Goal: Information Seeking & Learning: Find specific fact

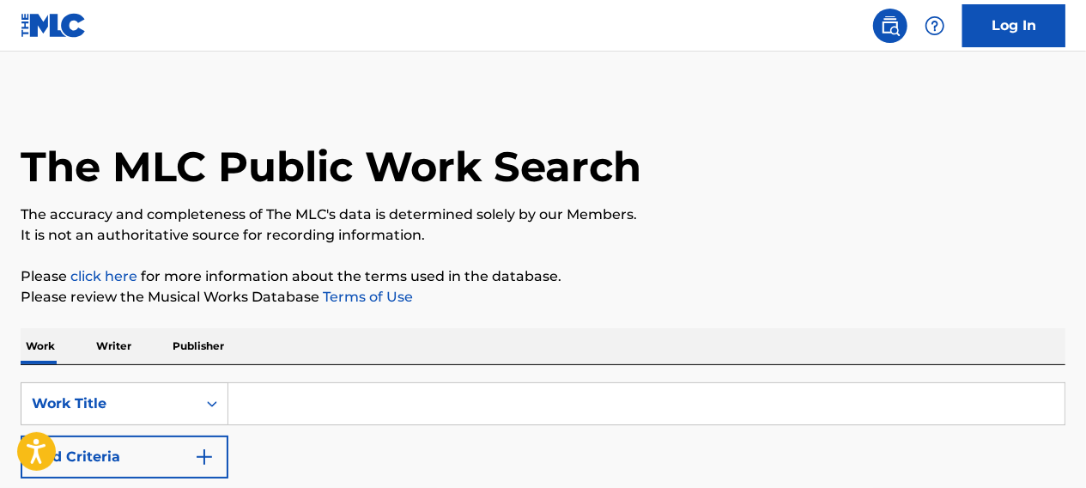
click at [336, 413] on input "Search Form" at bounding box center [646, 403] width 836 height 41
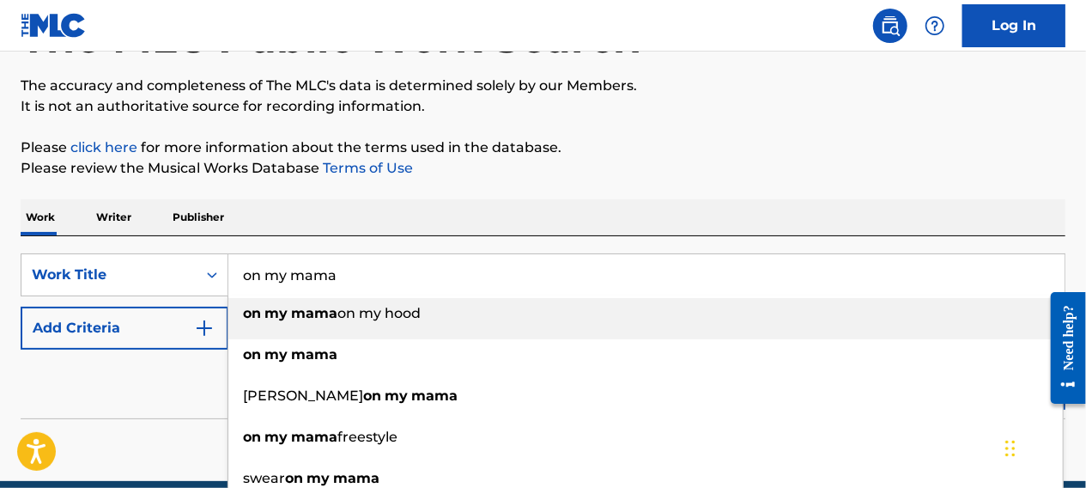
scroll to position [139, 0]
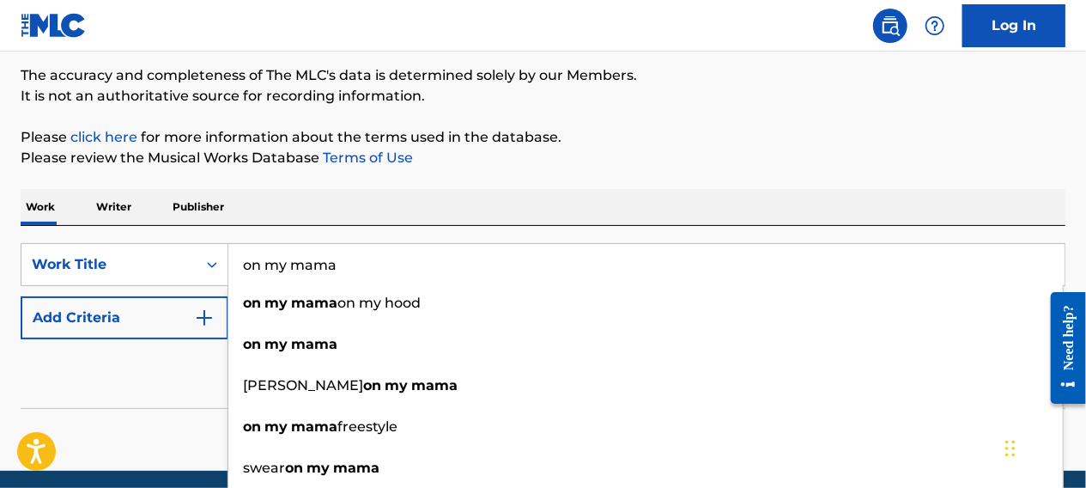
type input "on my mama"
click at [141, 389] on div "Reset Search Search" at bounding box center [543, 373] width 1045 height 69
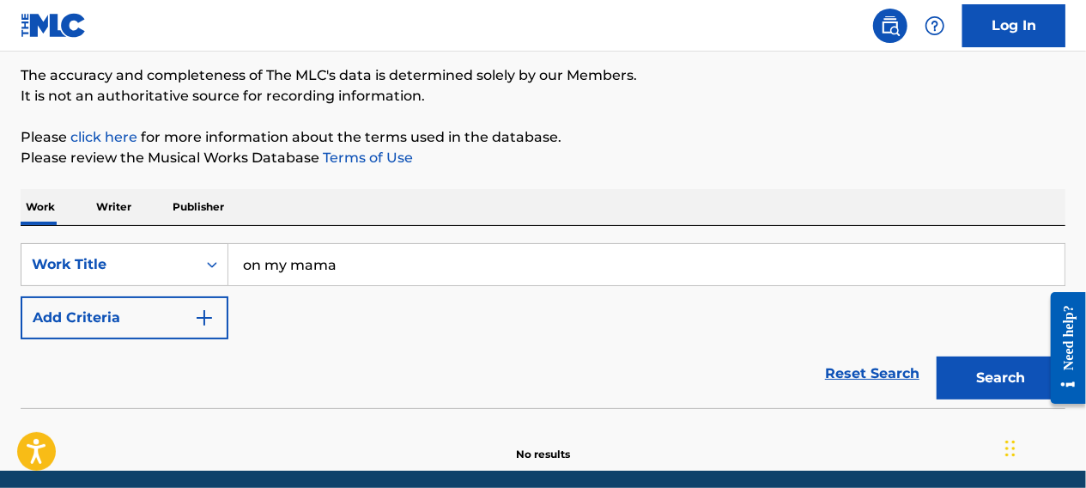
click at [1001, 368] on button "Search" at bounding box center [1000, 377] width 129 height 43
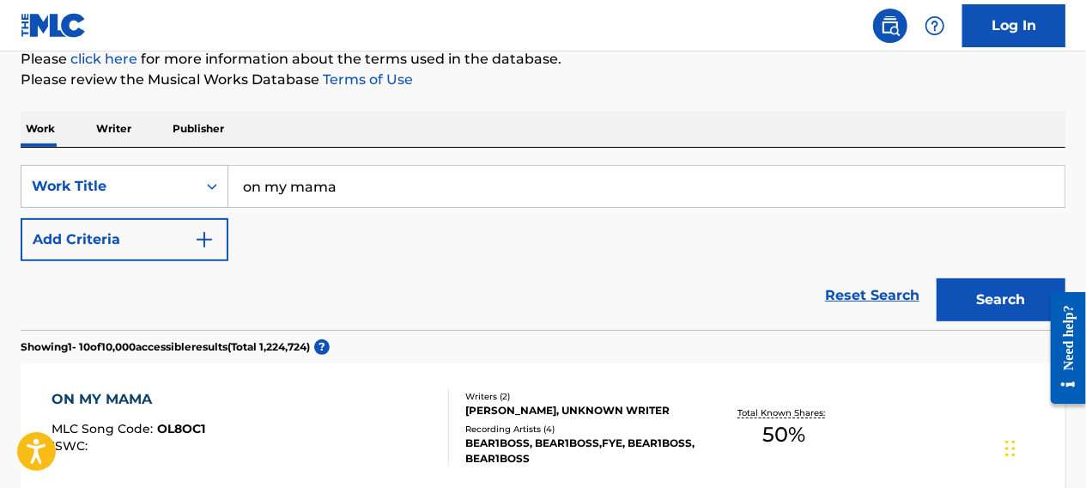
scroll to position [209, 0]
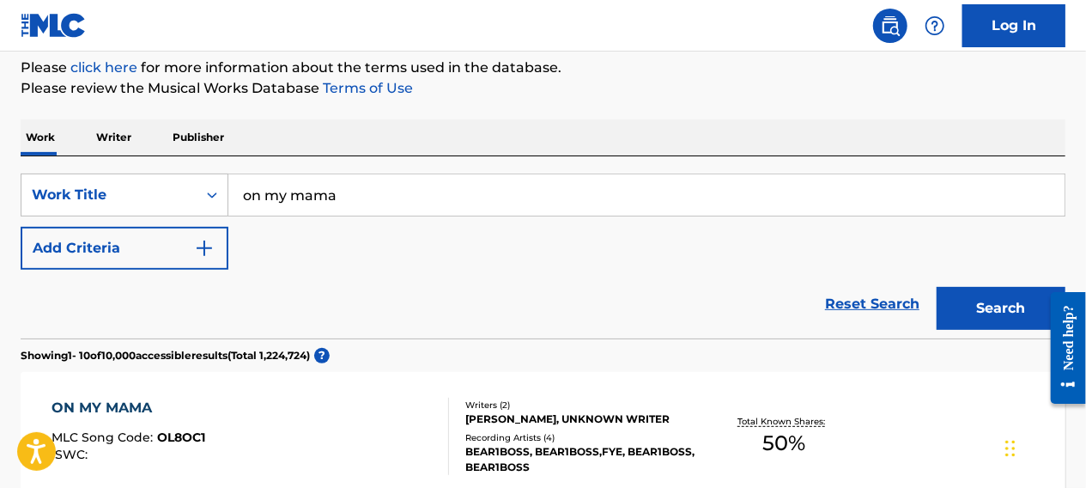
click at [212, 254] on img "Search Form" at bounding box center [204, 248] width 21 height 21
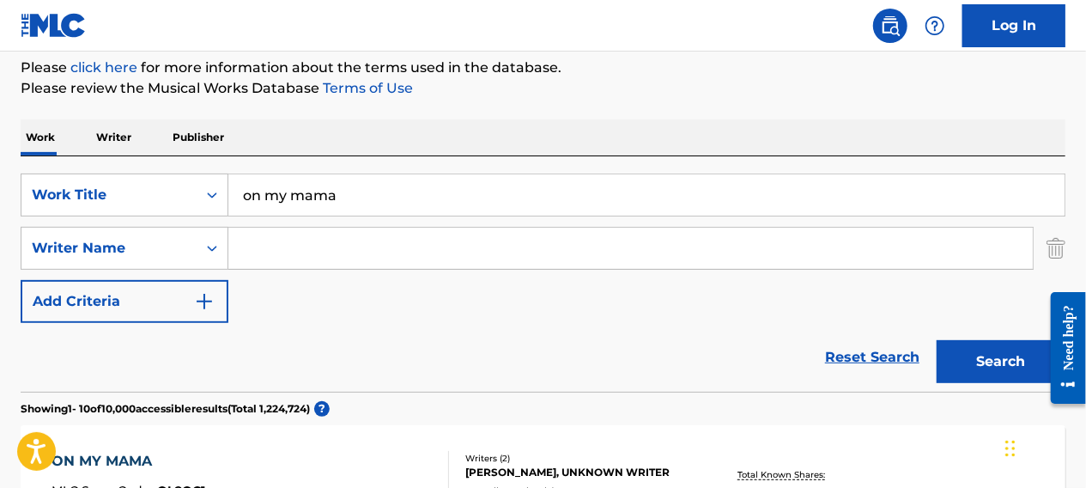
click at [325, 245] on input "Search Form" at bounding box center [630, 247] width 804 height 41
type input "[PERSON_NAME]"
click at [936, 340] on button "Search" at bounding box center [1000, 361] width 129 height 43
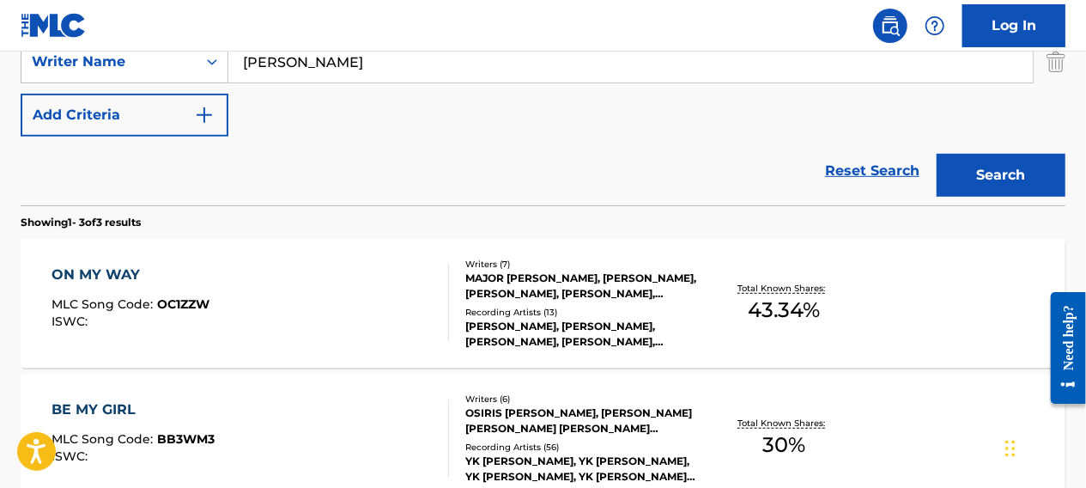
scroll to position [396, 0]
click at [541, 277] on div "MAJOR [PERSON_NAME], [PERSON_NAME], [PERSON_NAME], [PERSON_NAME], [PERSON_NAME]…" at bounding box center [581, 285] width 232 height 31
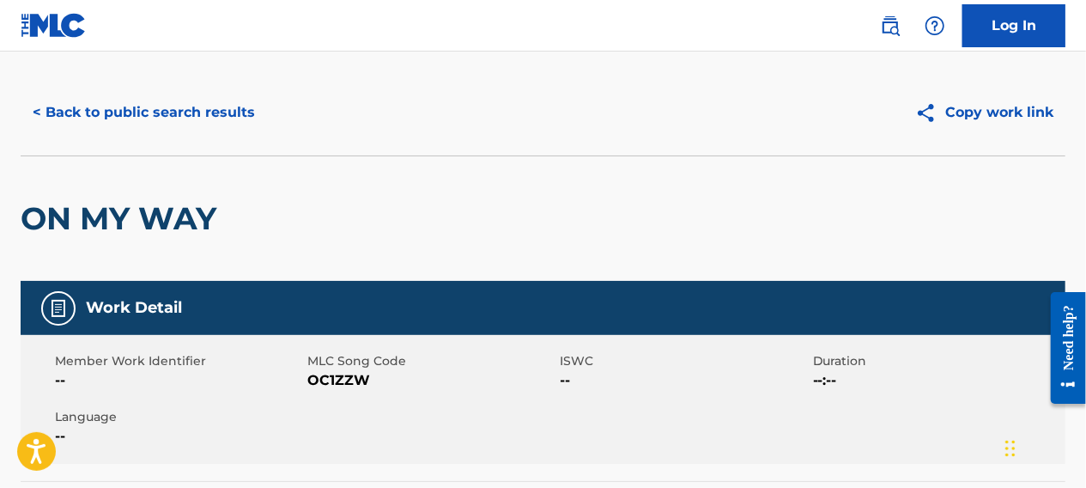
scroll to position [24, 0]
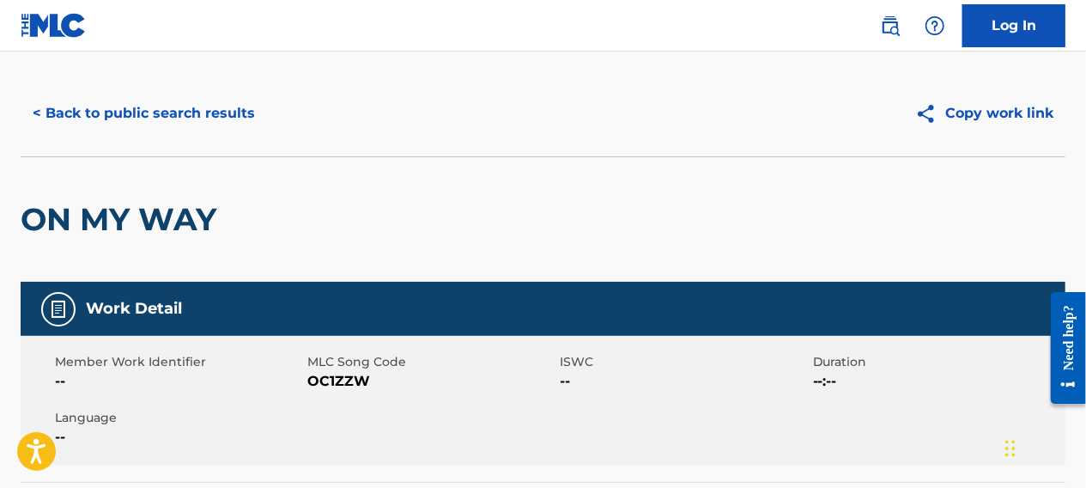
click at [156, 117] on button "< Back to public search results" at bounding box center [144, 113] width 246 height 43
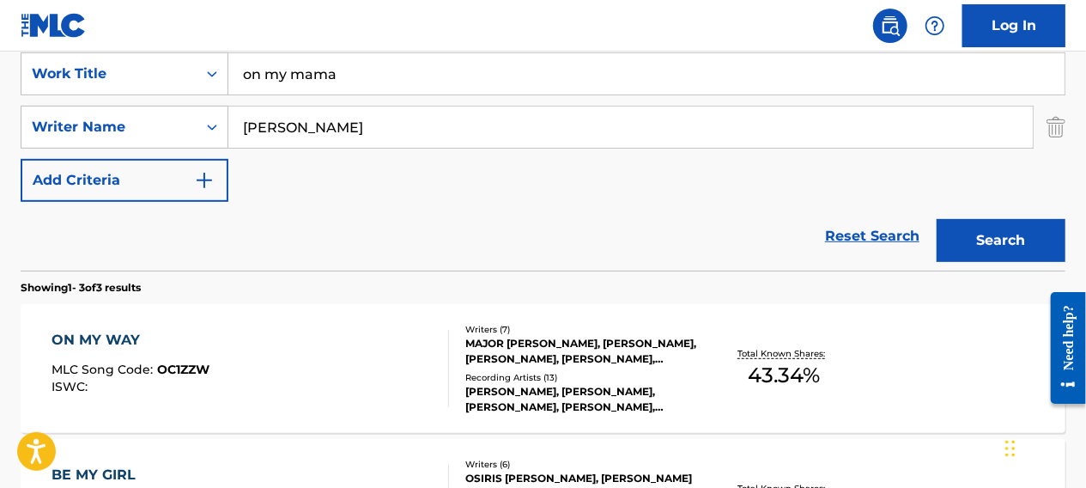
scroll to position [324, 0]
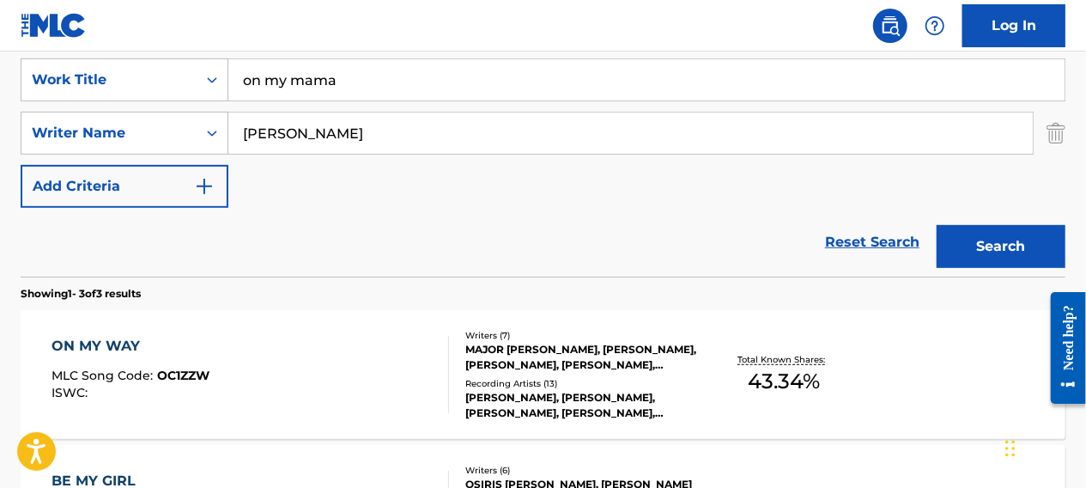
click at [393, 129] on input "[PERSON_NAME]" at bounding box center [630, 132] width 804 height 41
type input "[PERSON_NAME]"
click at [936, 225] on button "Search" at bounding box center [1000, 246] width 129 height 43
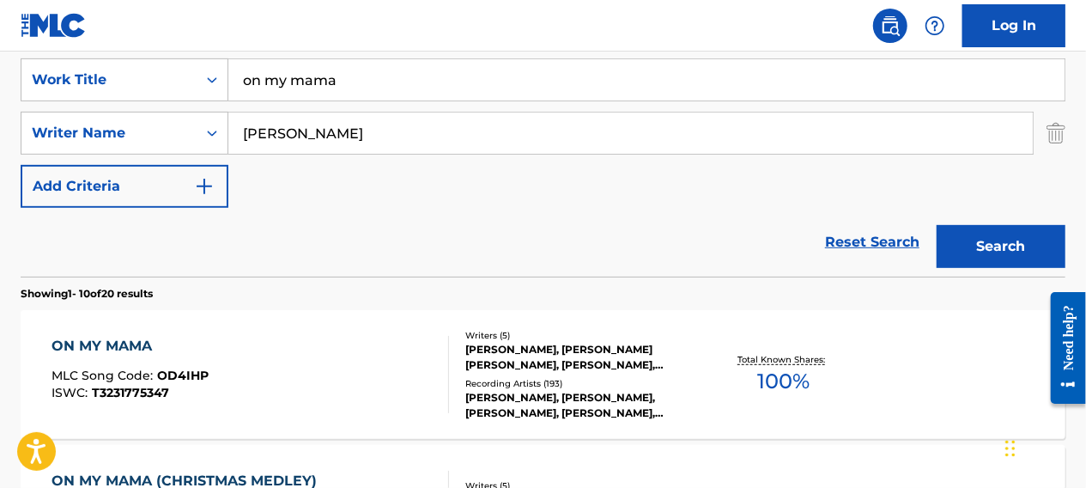
click at [530, 363] on div "[PERSON_NAME], [PERSON_NAME] [PERSON_NAME], [PERSON_NAME], [PERSON_NAME] [PERSO…" at bounding box center [581, 357] width 232 height 31
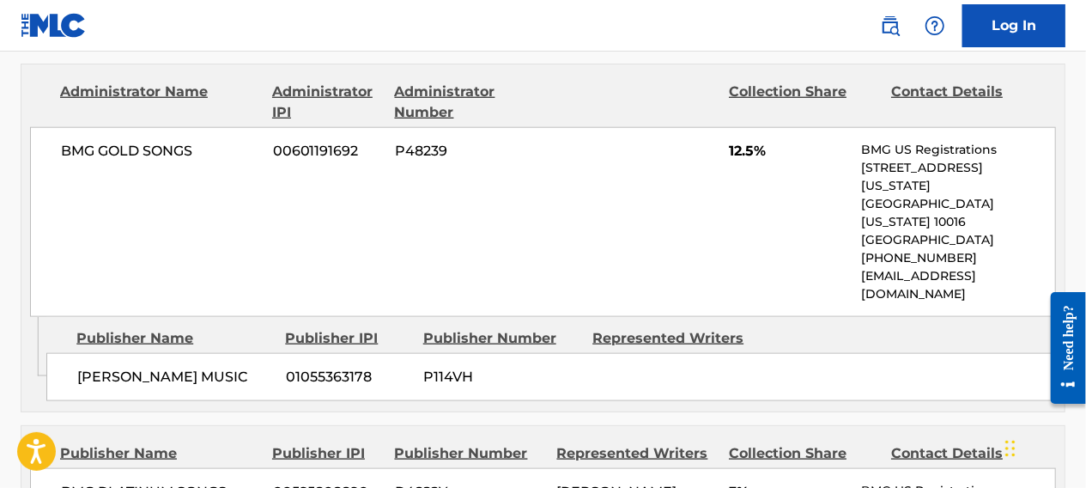
scroll to position [893, 0]
